Goal: Task Accomplishment & Management: Use online tool/utility

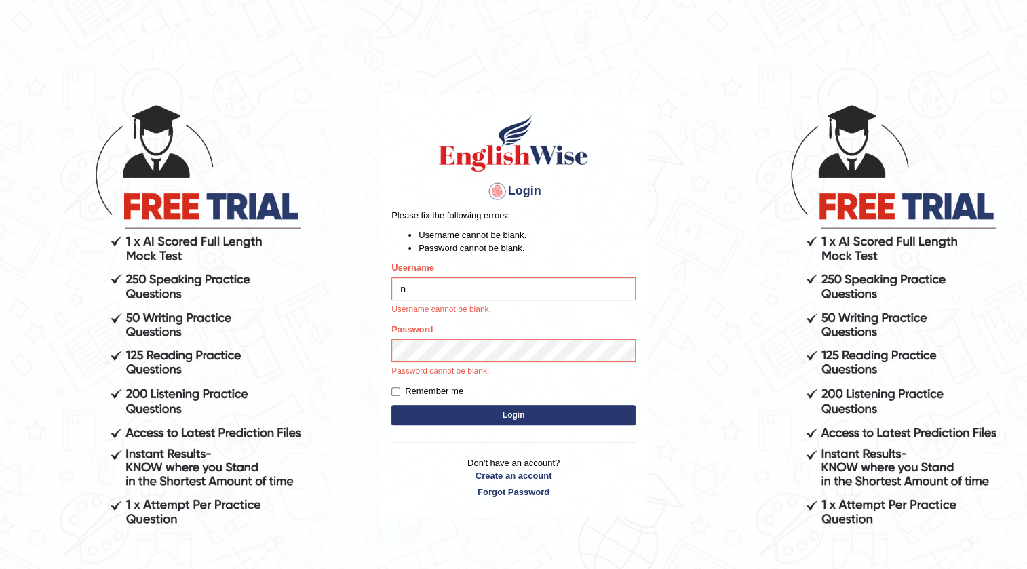
drag, startPoint x: 450, startPoint y: 292, endPoint x: 298, endPoint y: 290, distance: 152.7
click at [301, 290] on body "Login Please fix the following errors: Username cannot be blank. Password canno…" at bounding box center [513, 336] width 1027 height 569
type input "vanni"
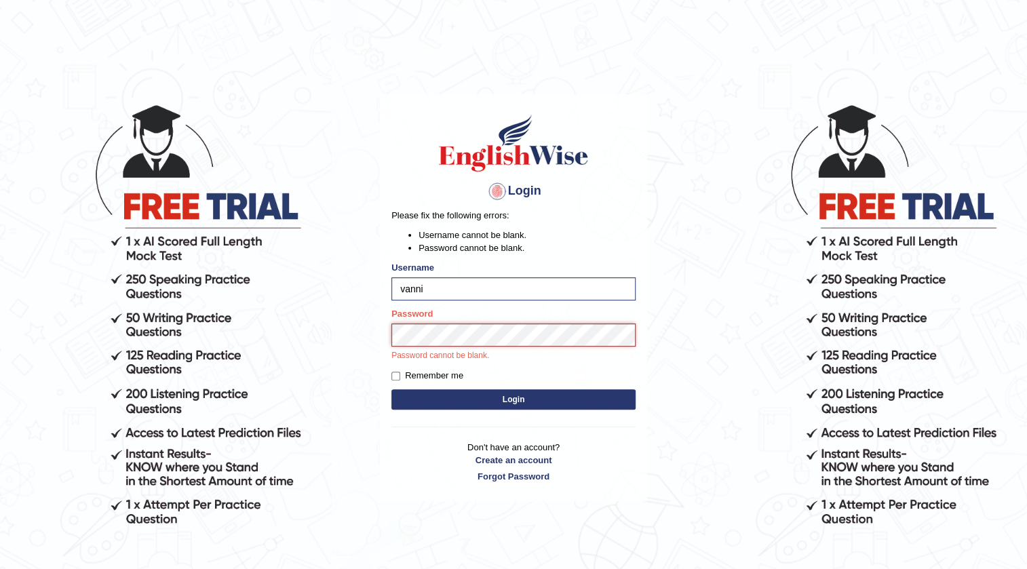
click at [391, 389] on button "Login" at bounding box center [513, 399] width 244 height 20
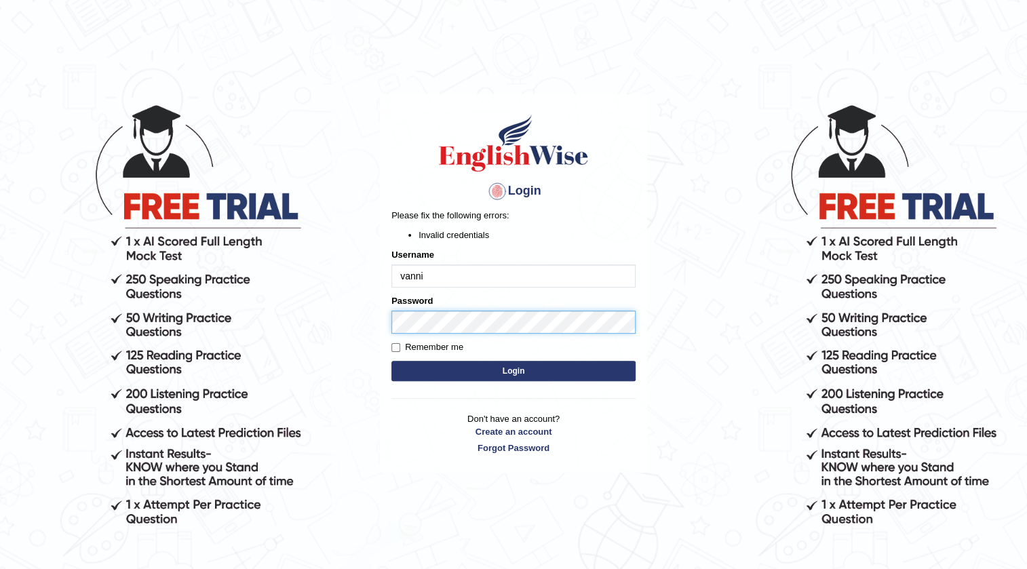
click at [221, 321] on body "Login Please fix the following errors: Invalid credentials Username [PERSON_NAM…" at bounding box center [513, 336] width 1027 height 569
click at [391, 361] on button "Login" at bounding box center [513, 371] width 244 height 20
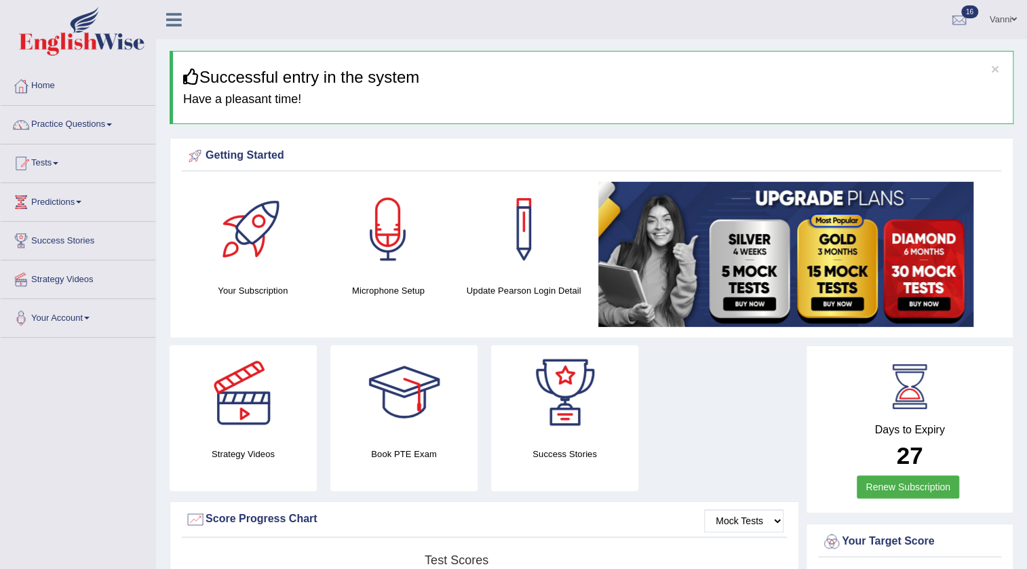
click at [37, 160] on link "Tests" at bounding box center [78, 162] width 155 height 34
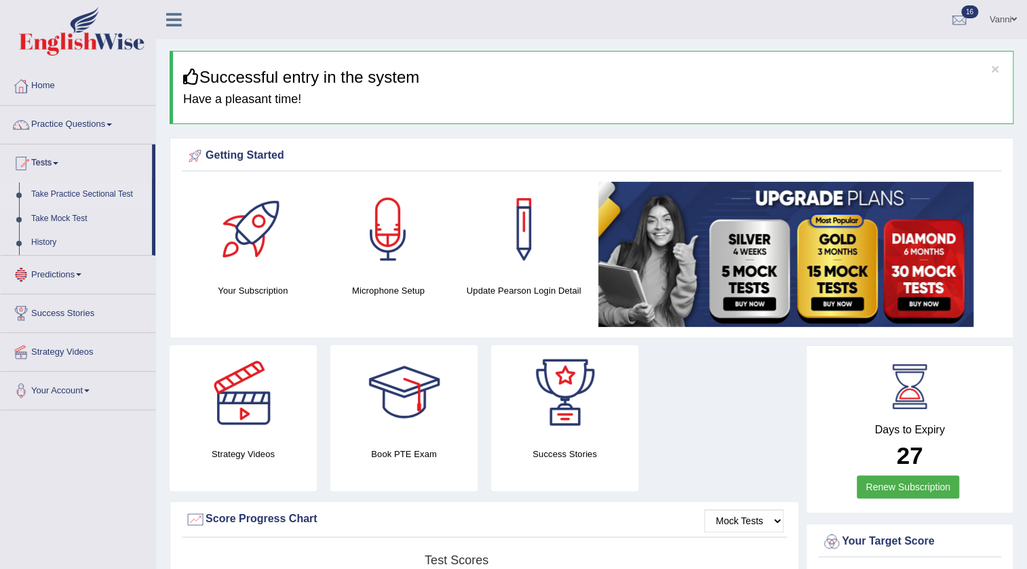
click at [83, 189] on link "Take Practice Sectional Test" at bounding box center [88, 194] width 127 height 24
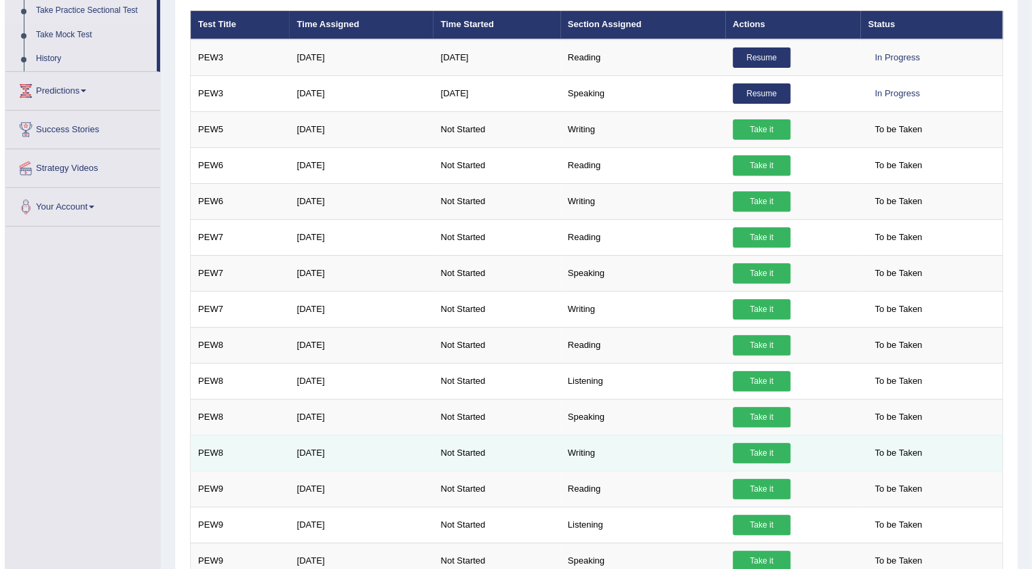
scroll to position [185, 0]
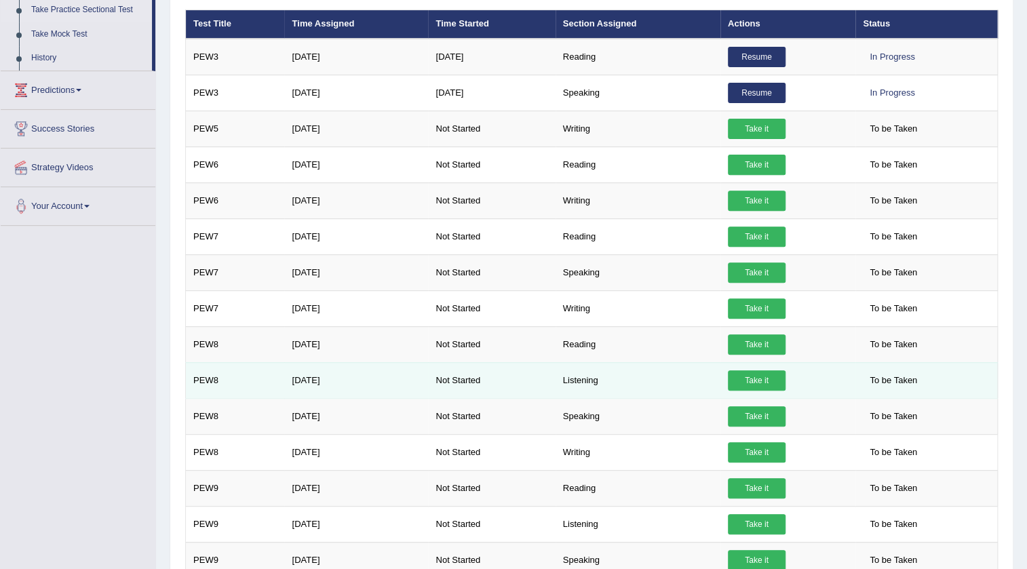
click at [755, 381] on link "Take it" at bounding box center [757, 380] width 58 height 20
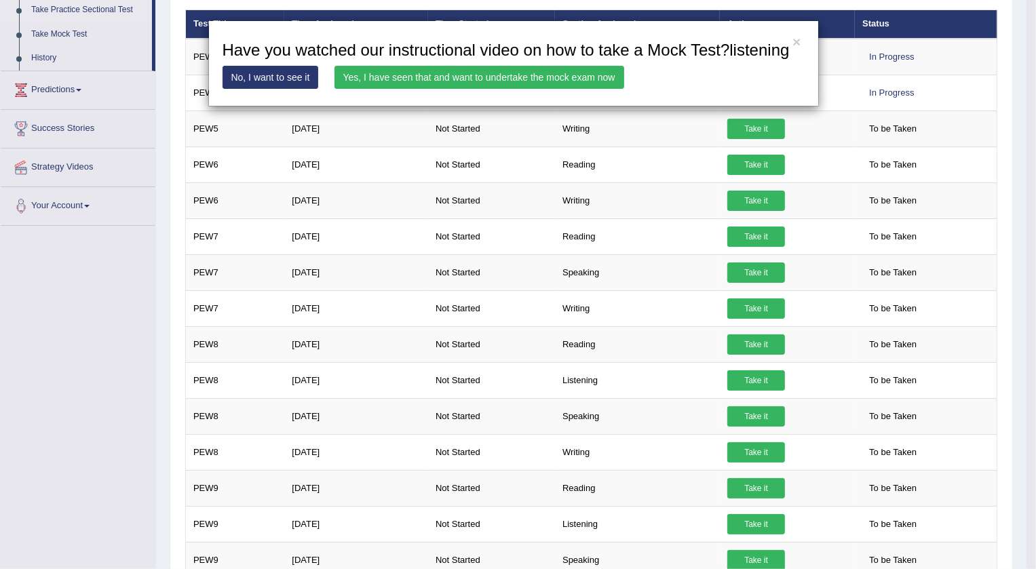
click at [387, 81] on link "Yes, I have seen that and want to undertake the mock exam now" at bounding box center [479, 77] width 290 height 23
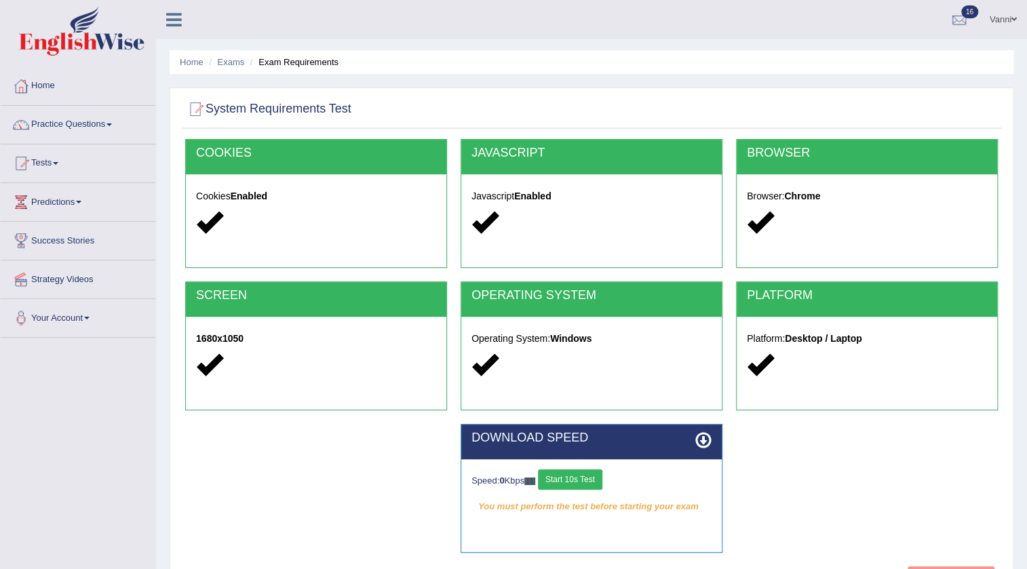
click at [558, 485] on button "Start 10s Test" at bounding box center [570, 479] width 64 height 20
click at [571, 486] on button "Start 10s Test" at bounding box center [584, 479] width 64 height 20
click at [571, 481] on button "Start 10s Test" at bounding box center [584, 479] width 64 height 20
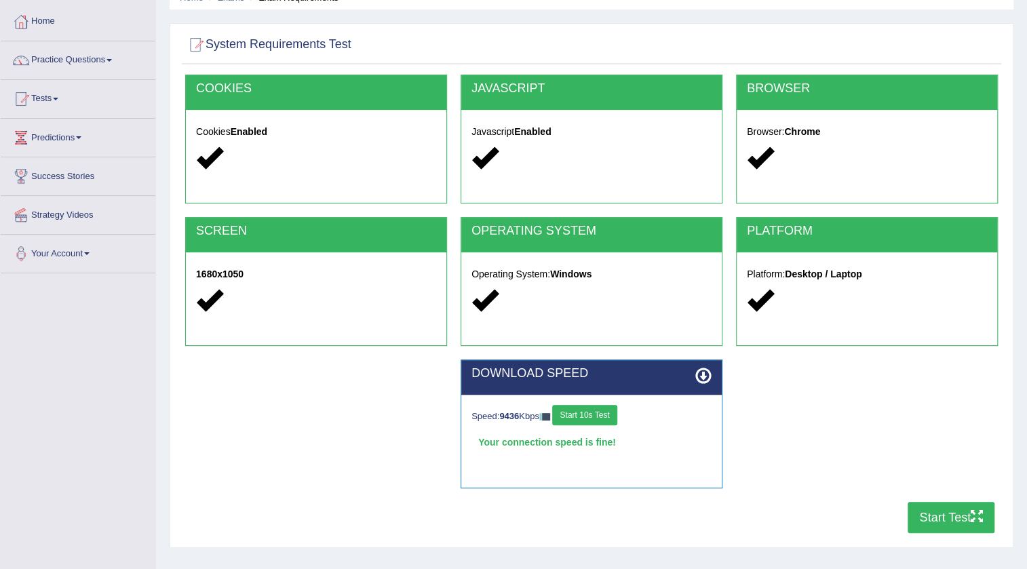
scroll to position [142, 0]
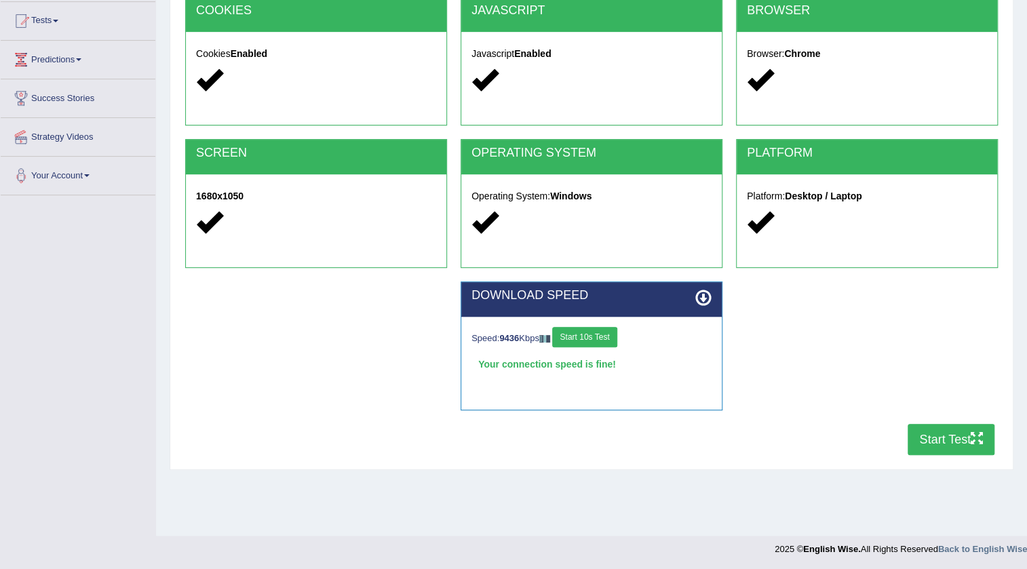
click at [930, 450] on button "Start Test" at bounding box center [951, 439] width 87 height 31
